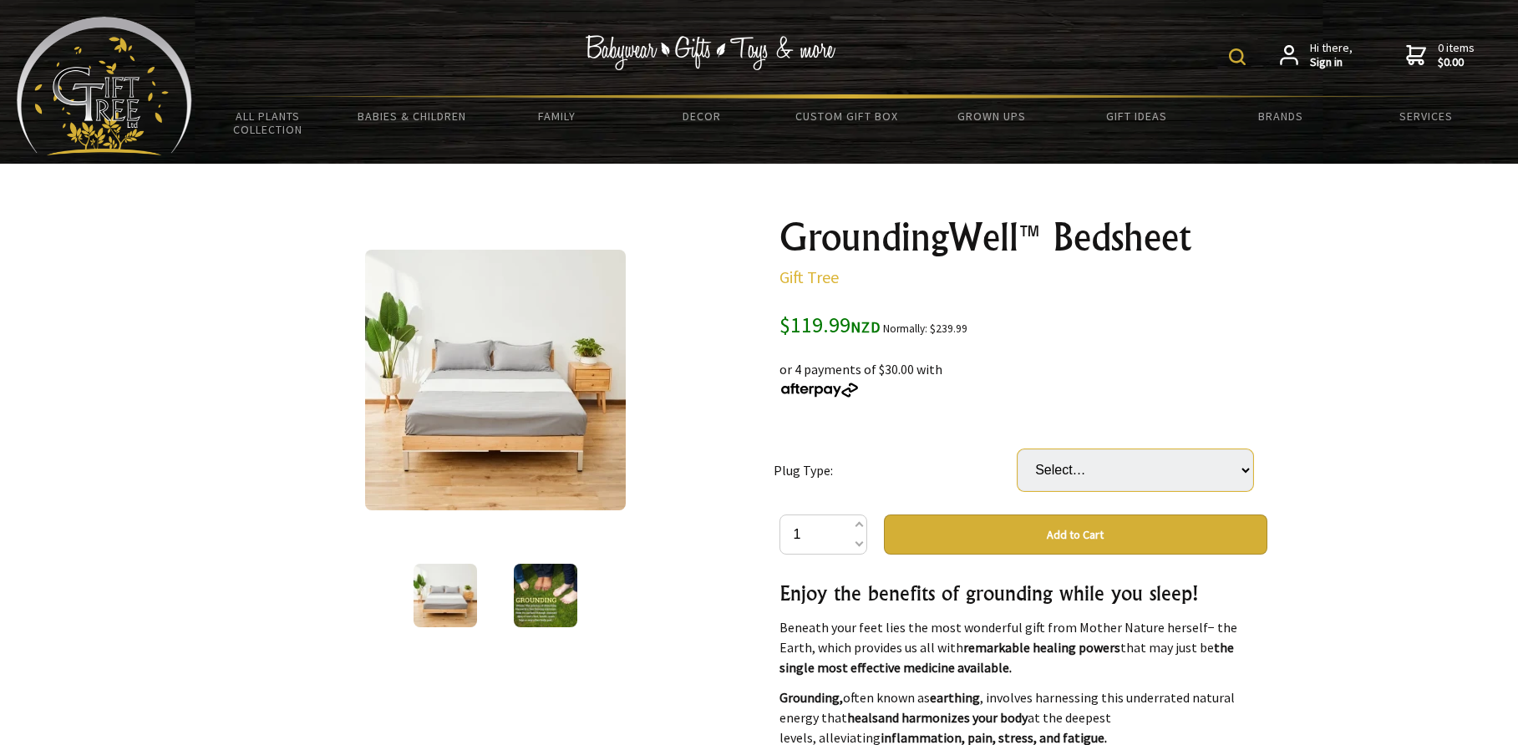
click at [1192, 484] on select "Select… USA UK EU AU/[GEOGRAPHIC_DATA]" at bounding box center [1136, 470] width 236 height 42
select select "AU/[GEOGRAPHIC_DATA]"
click at [1018, 449] on select "Select… USA UK EU AU/[GEOGRAPHIC_DATA]" at bounding box center [1136, 470] width 236 height 42
click at [914, 429] on td "Plug Type:" at bounding box center [896, 470] width 244 height 89
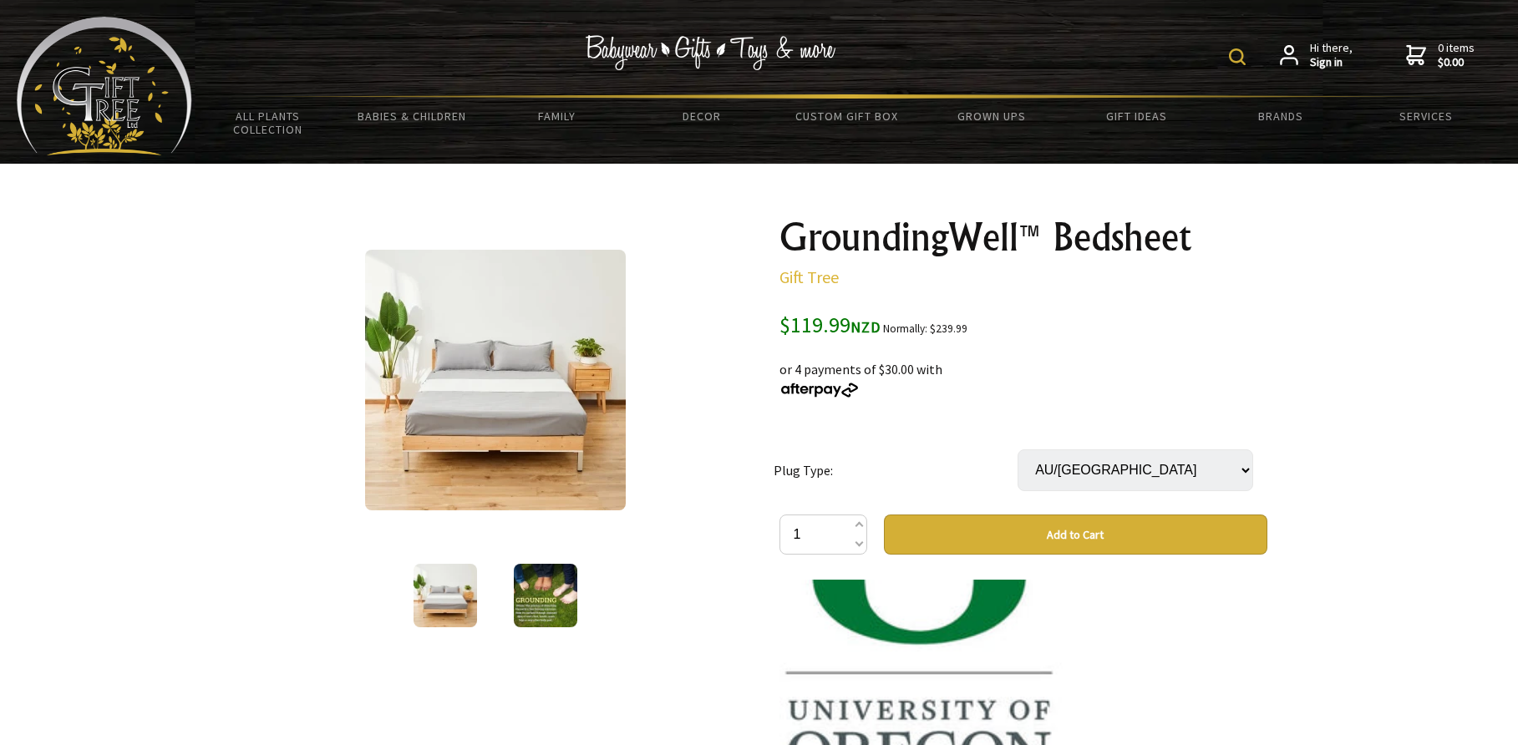
click at [527, 428] on img at bounding box center [495, 380] width 261 height 261
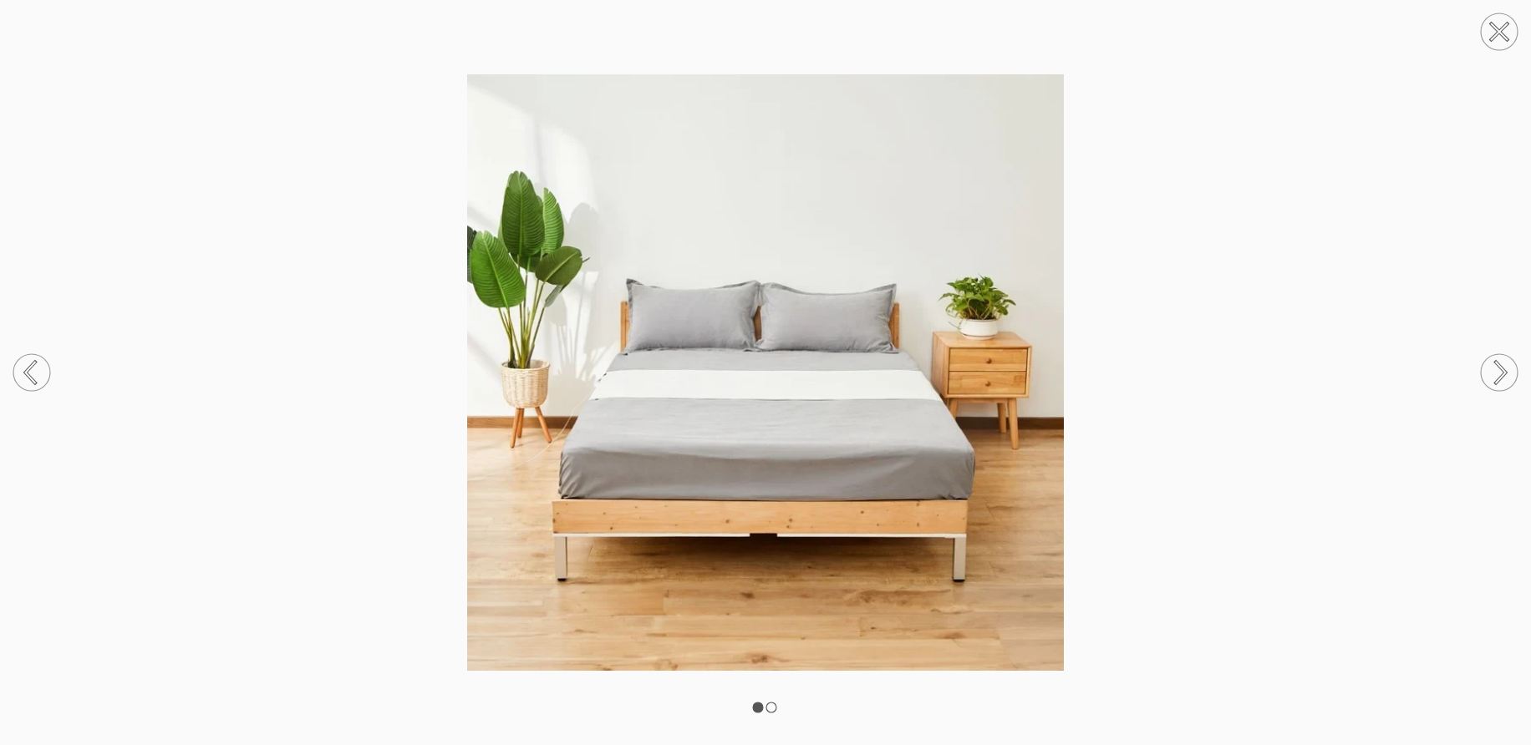
click at [713, 442] on img at bounding box center [765, 372] width 1531 height 597
click at [1517, 370] on icon at bounding box center [1498, 372] width 63 height 89
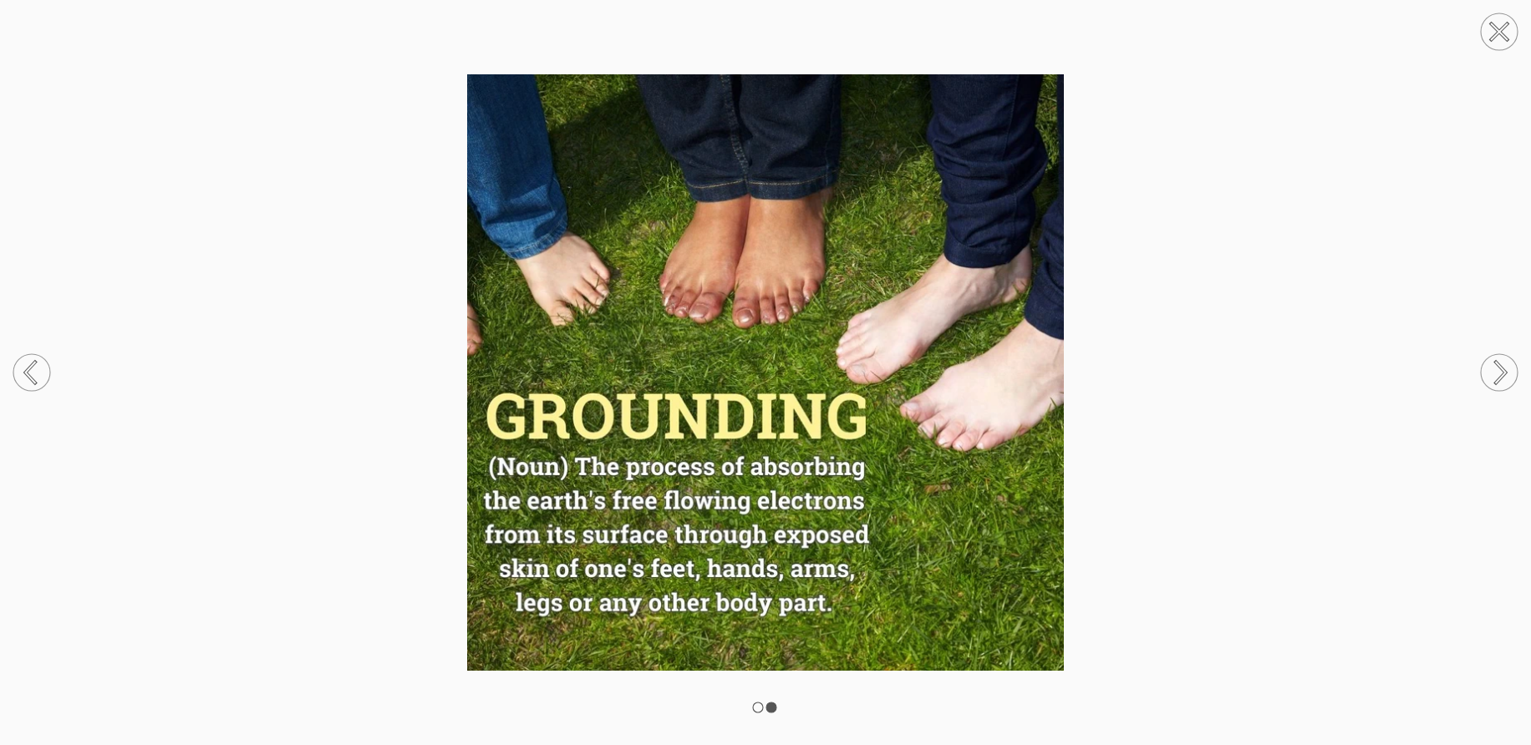
click at [1506, 377] on circle at bounding box center [1498, 372] width 37 height 37
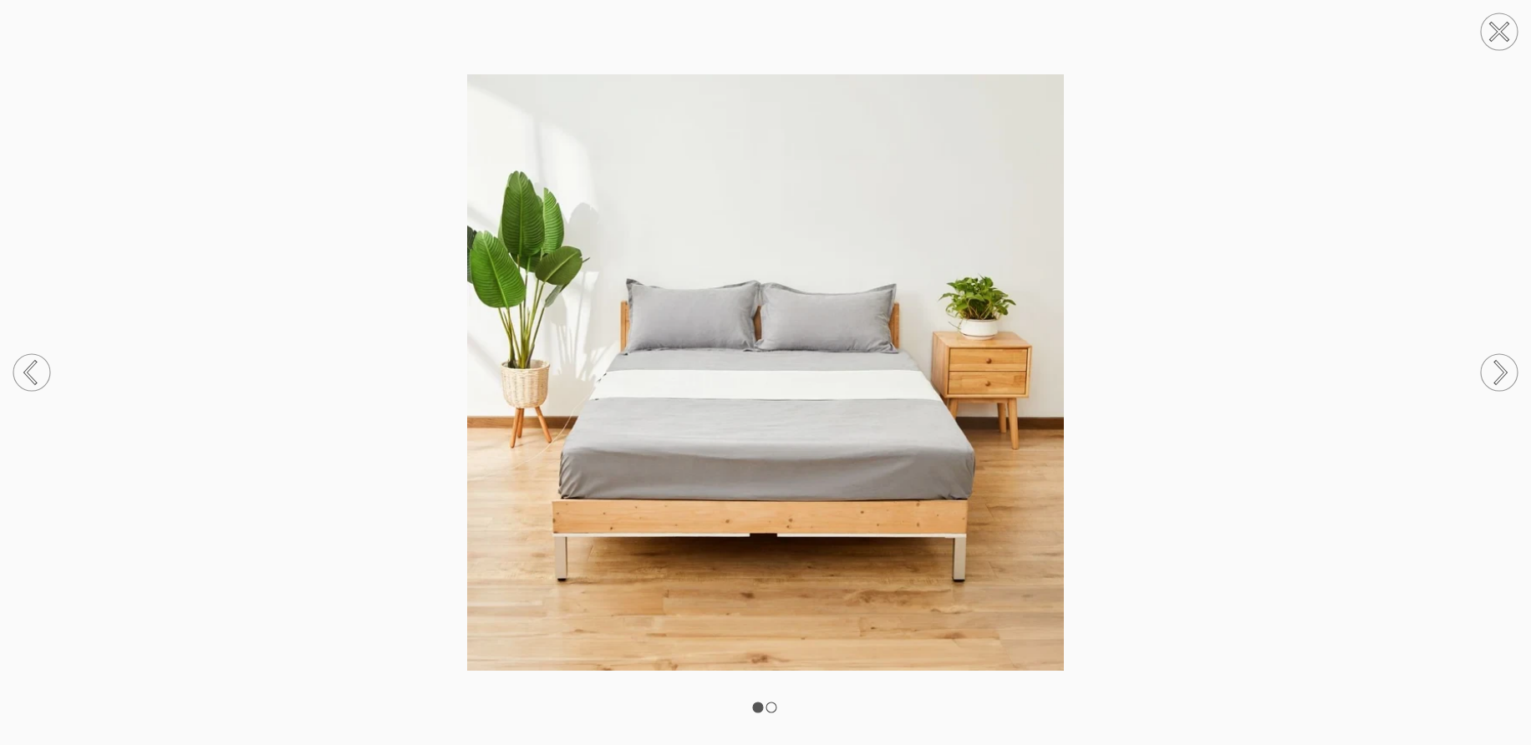
click at [1506, 377] on circle at bounding box center [1498, 372] width 37 height 37
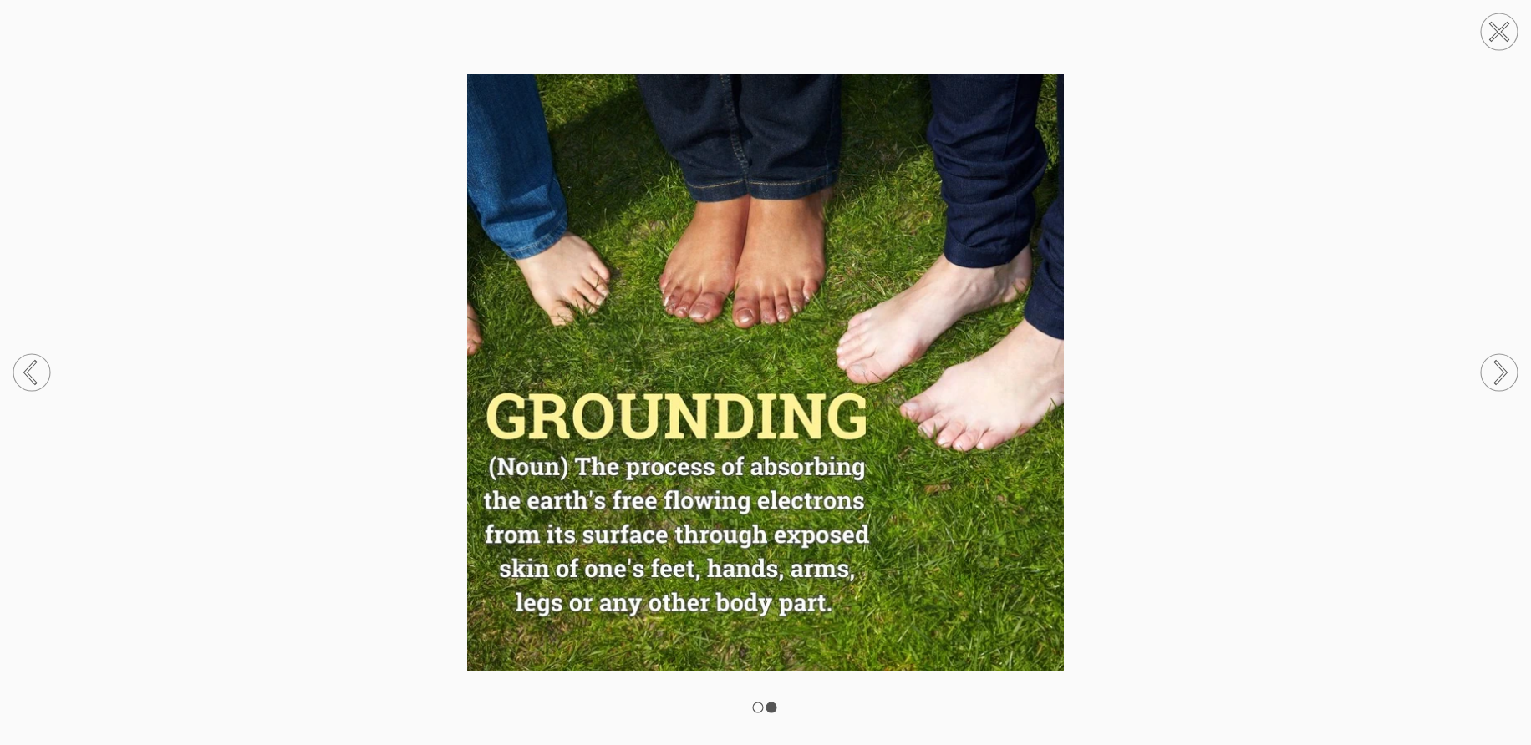
click at [1506, 27] on circle at bounding box center [1498, 31] width 37 height 37
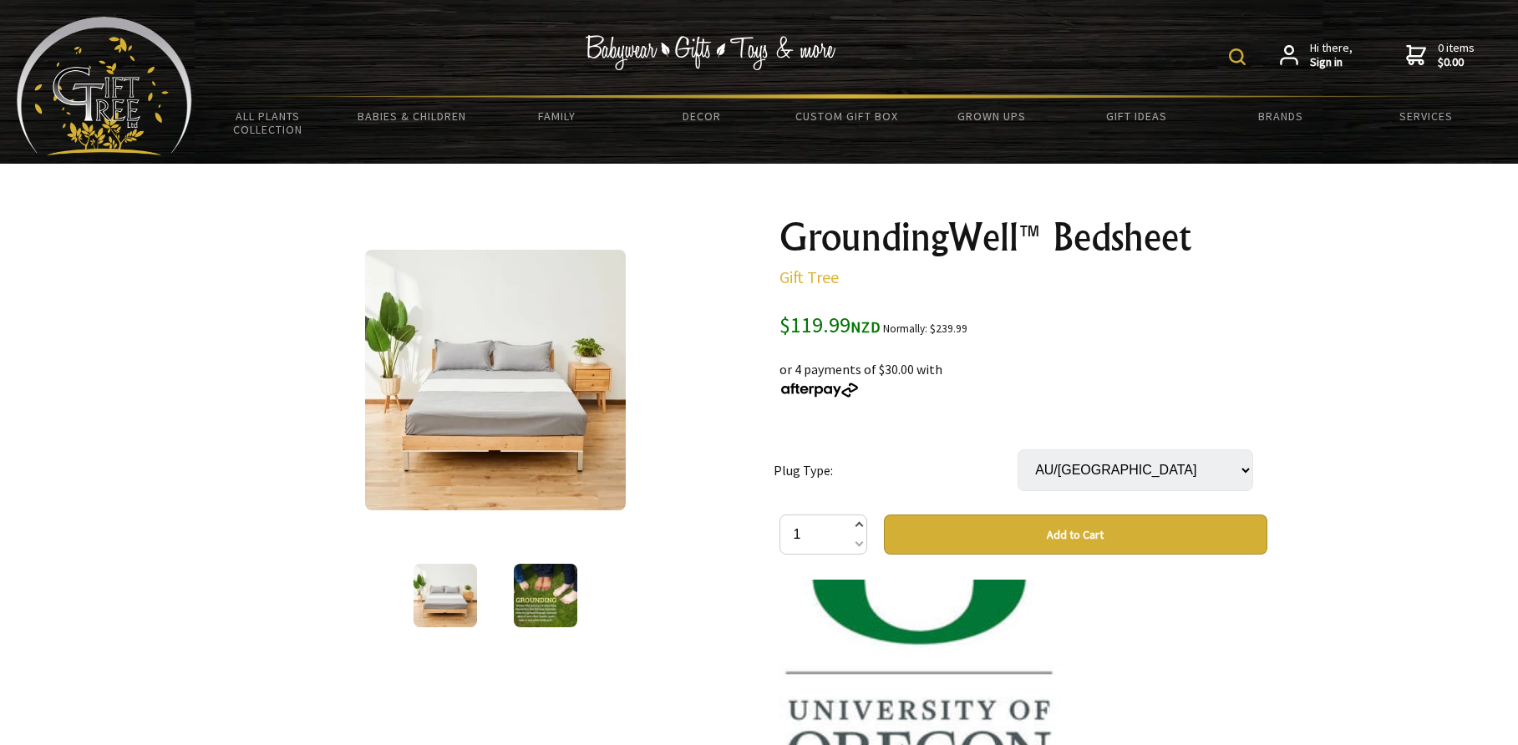
click at [859, 526] on span at bounding box center [858, 526] width 8 height 20
click at [860, 543] on span at bounding box center [858, 543] width 8 height 20
type input "1"
